Goal: Information Seeking & Learning: Learn about a topic

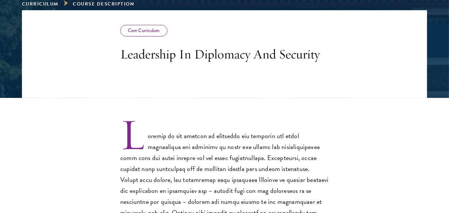
scroll to position [133, 0]
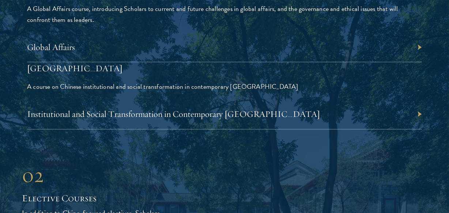
scroll to position [1763, 0]
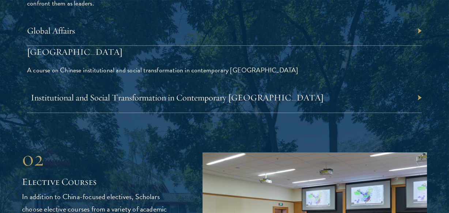
drag, startPoint x: 158, startPoint y: 91, endPoint x: 158, endPoint y: 96, distance: 5.1
click at [158, 91] on div "Institutional and Social Transformation in Contemporary [GEOGRAPHIC_DATA]" at bounding box center [224, 98] width 395 height 30
click at [158, 97] on link "Institutional and Social Transformation in Contemporary [GEOGRAPHIC_DATA]" at bounding box center [177, 97] width 293 height 11
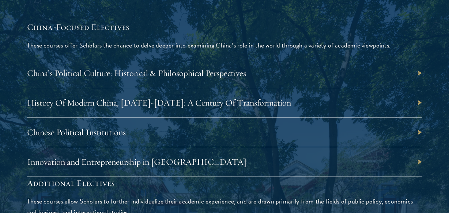
scroll to position [2163, 0]
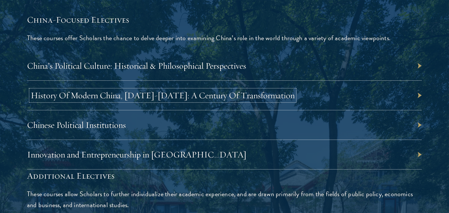
click at [192, 90] on link "History Of Modern China, [DATE]-[DATE]: A Century Of Transformation" at bounding box center [163, 95] width 264 height 11
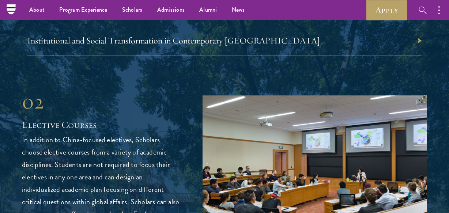
scroll to position [1797, 0]
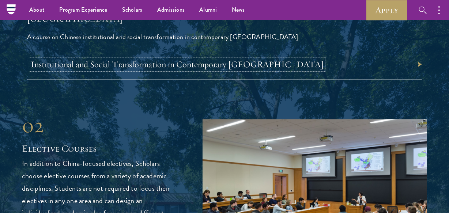
click at [137, 68] on link "Institutional and Social Transformation in Contemporary [GEOGRAPHIC_DATA]" at bounding box center [177, 64] width 293 height 11
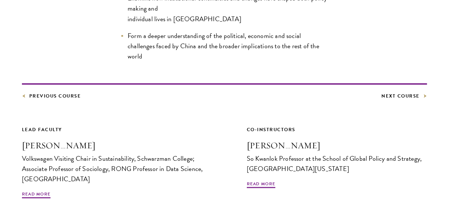
scroll to position [532, 0]
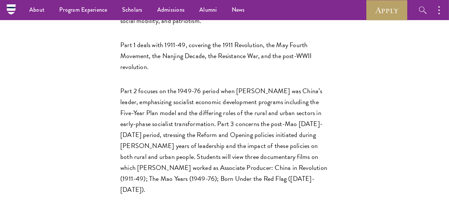
scroll to position [266, 0]
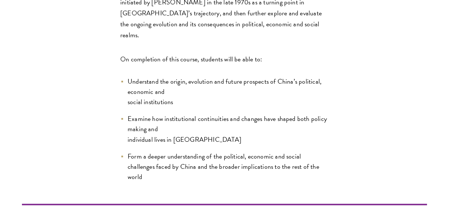
scroll to position [333, 0]
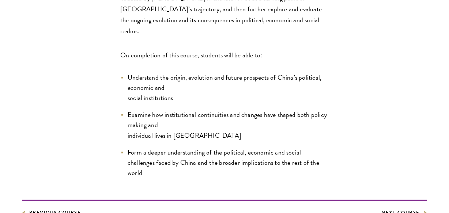
click at [191, 212] on div "Core Curriculum Institutional and Social Transformation in Contemporary China T…" at bounding box center [225, 74] width 406 height 536
